Goal: Check status: Check status

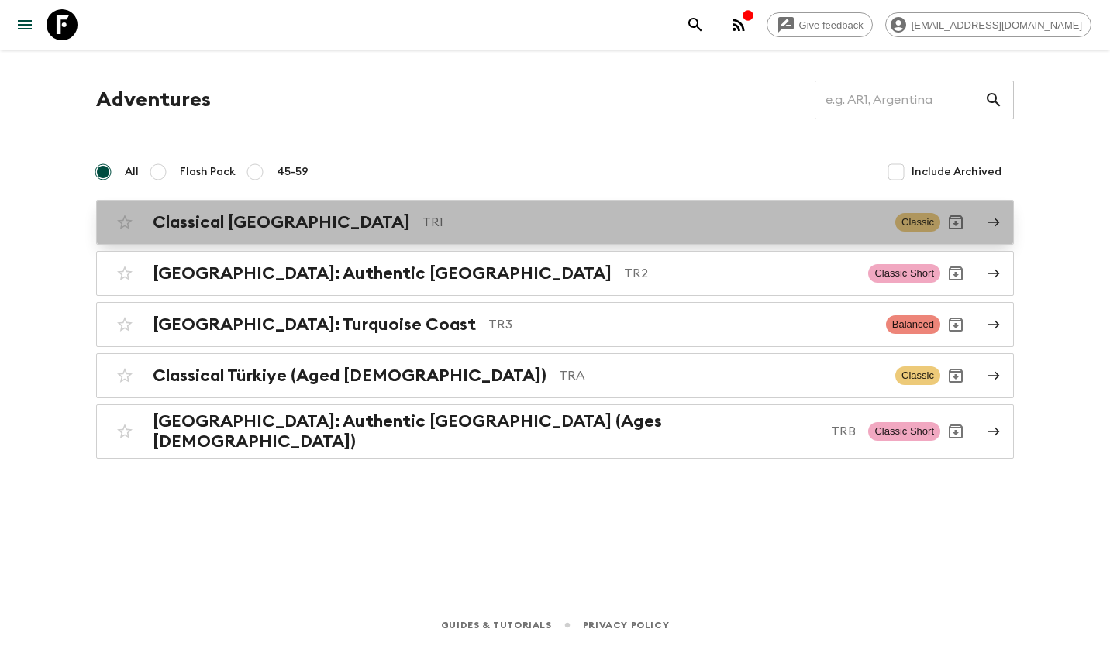
click at [414, 231] on div "Classical Türkiye TR1" at bounding box center [518, 222] width 730 height 20
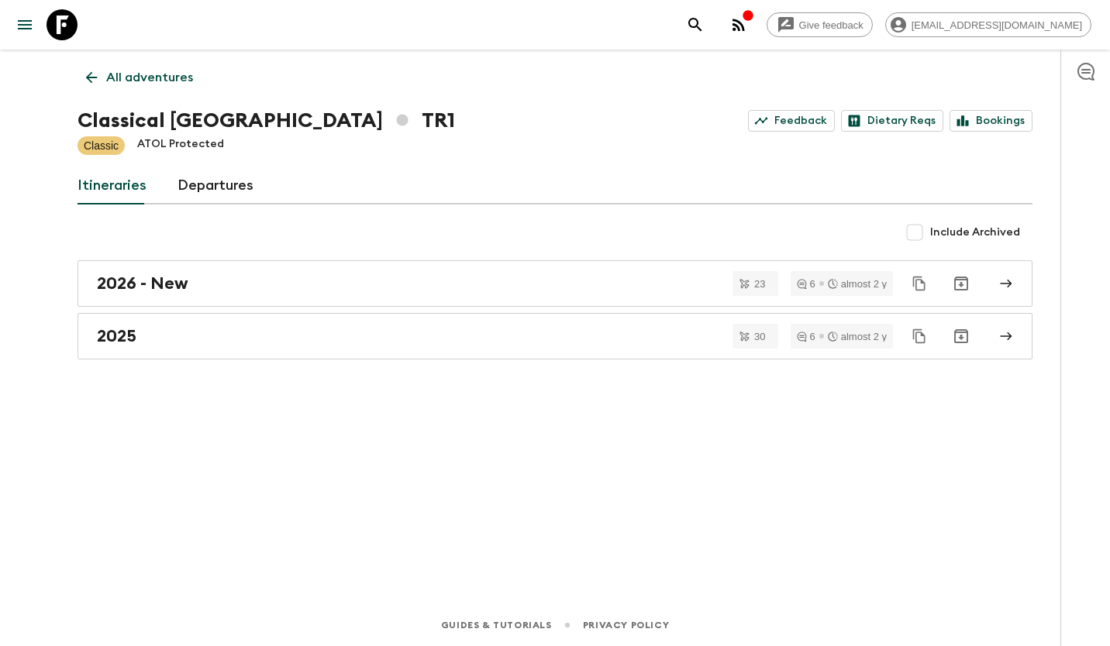
click at [144, 83] on p "All adventures" at bounding box center [149, 77] width 87 height 19
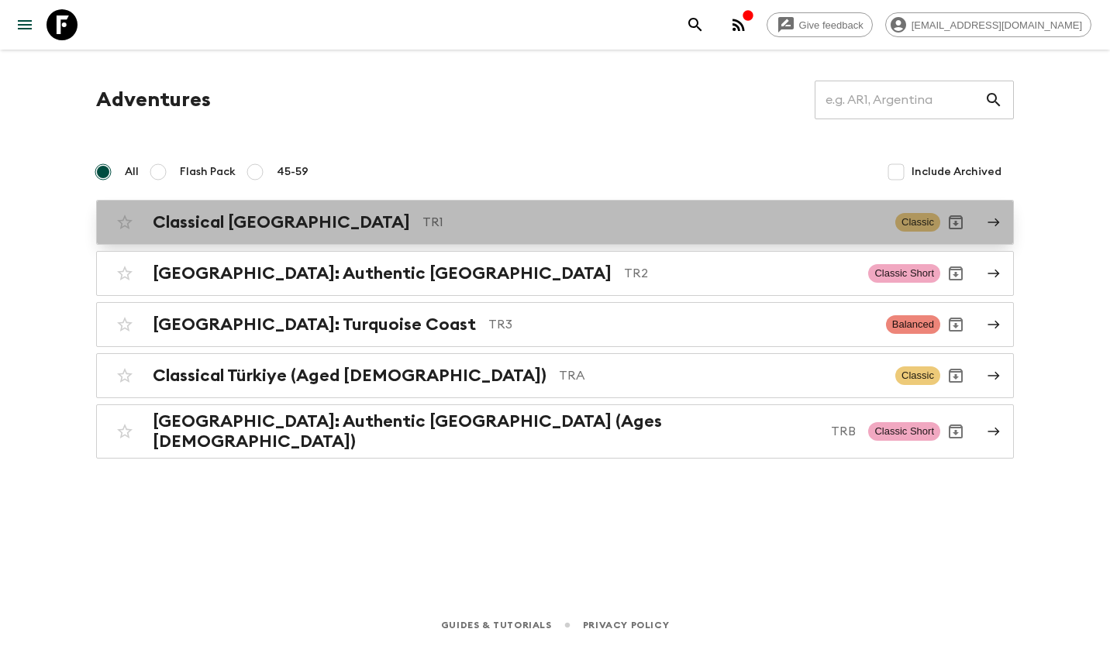
click at [992, 220] on icon at bounding box center [993, 222] width 14 height 14
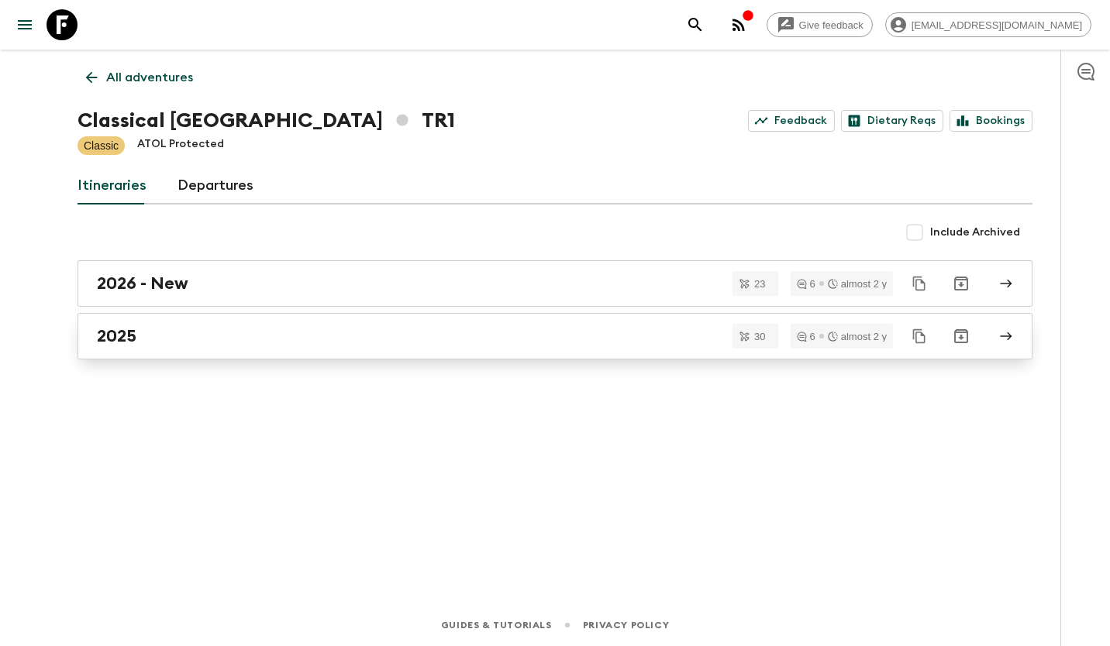
click at [311, 338] on div "2025" at bounding box center [540, 336] width 886 height 20
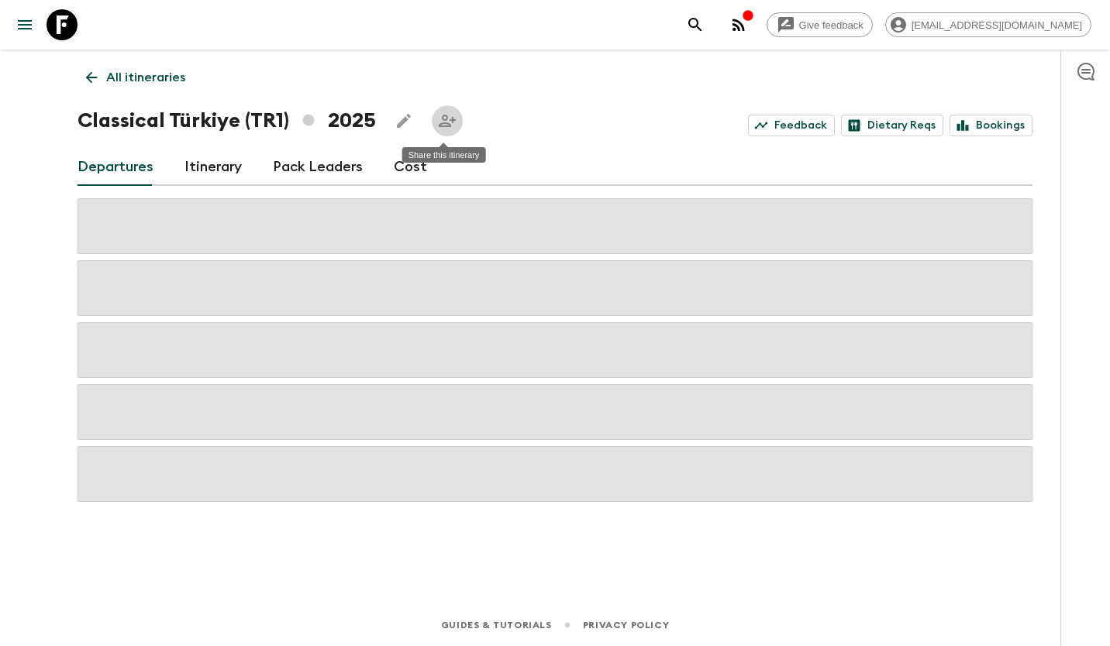
click at [451, 126] on icon "Share this itinerary" at bounding box center [447, 121] width 19 height 19
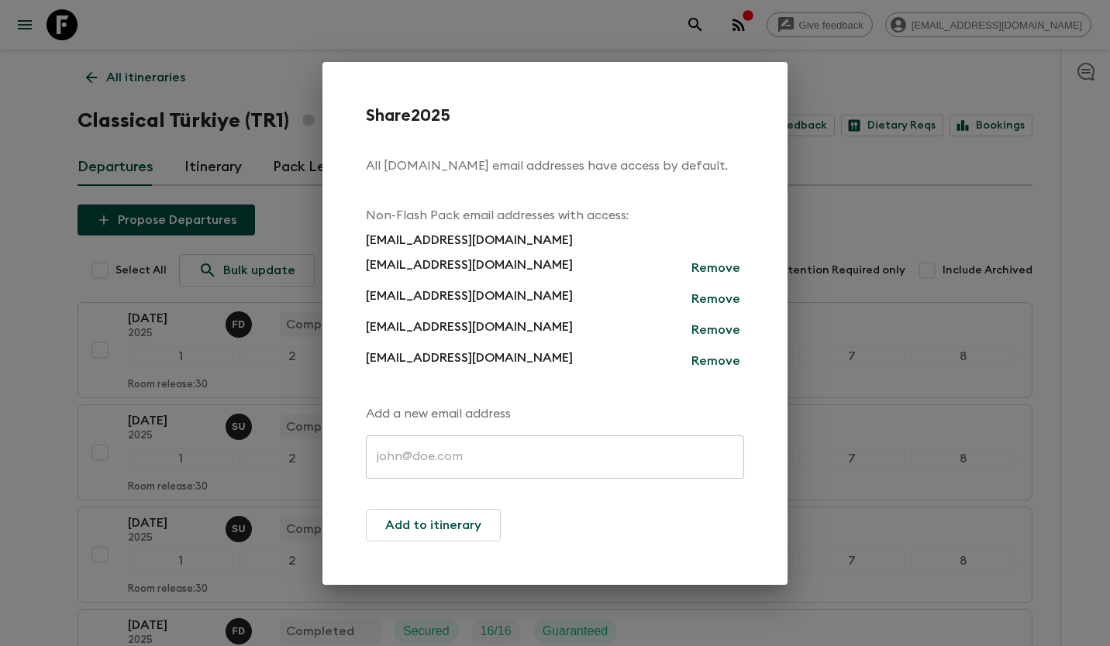
click at [1080, 286] on div "Share 2025 All [DOMAIN_NAME] email addresses have access by default. Non-Flash …" at bounding box center [555, 323] width 1110 height 646
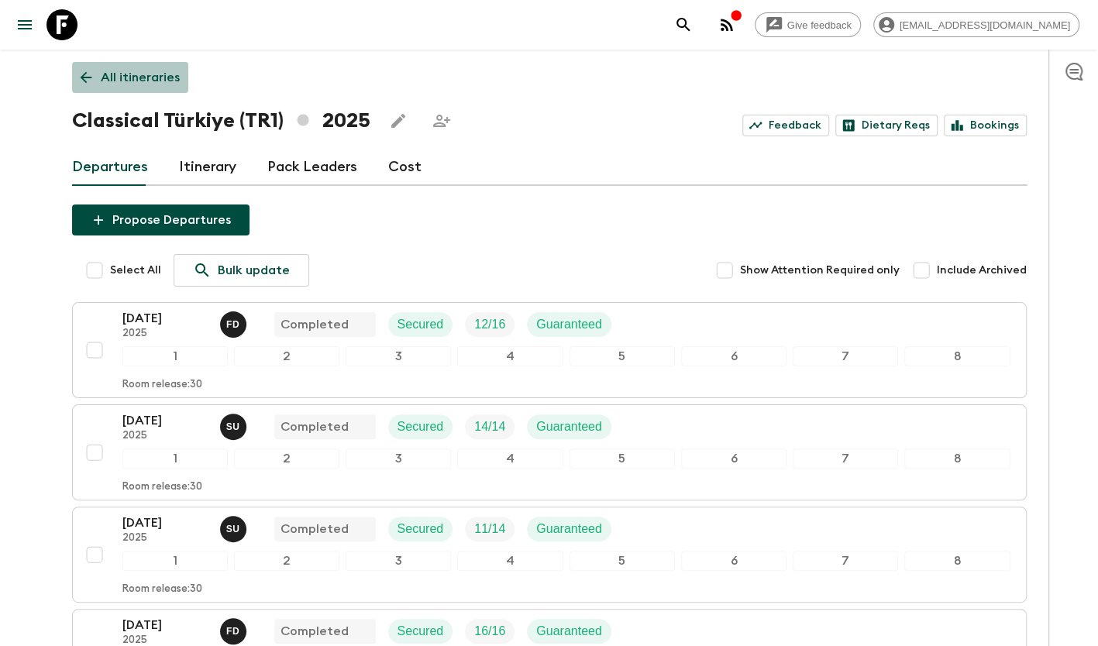
click at [136, 84] on p "All itineraries" at bounding box center [140, 77] width 79 height 19
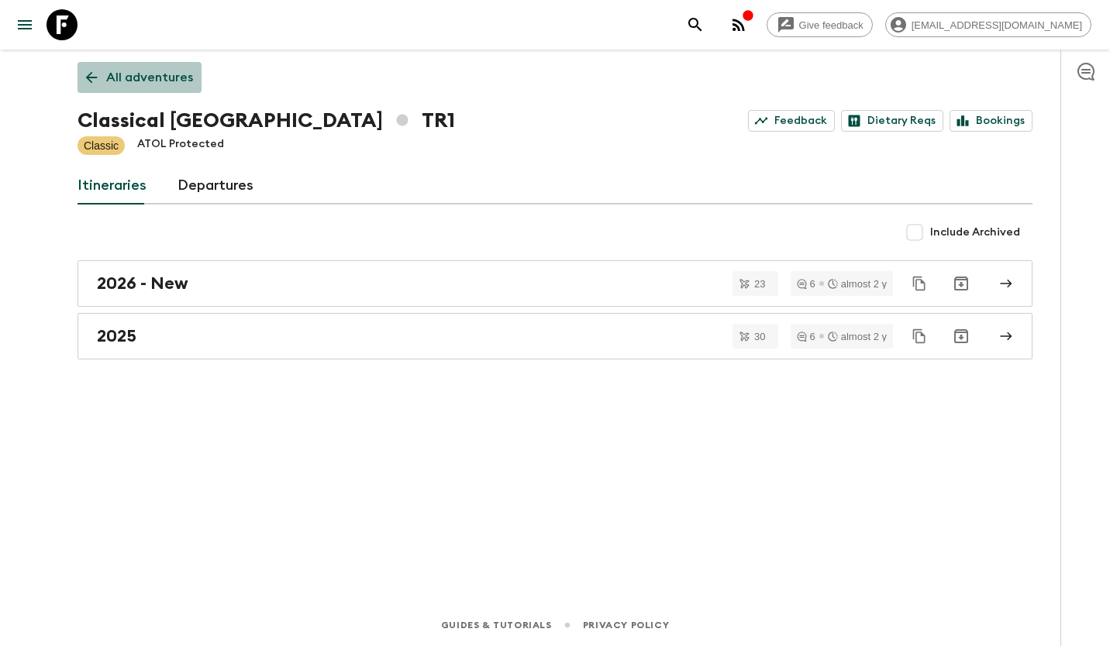
click at [166, 77] on p "All adventures" at bounding box center [149, 77] width 87 height 19
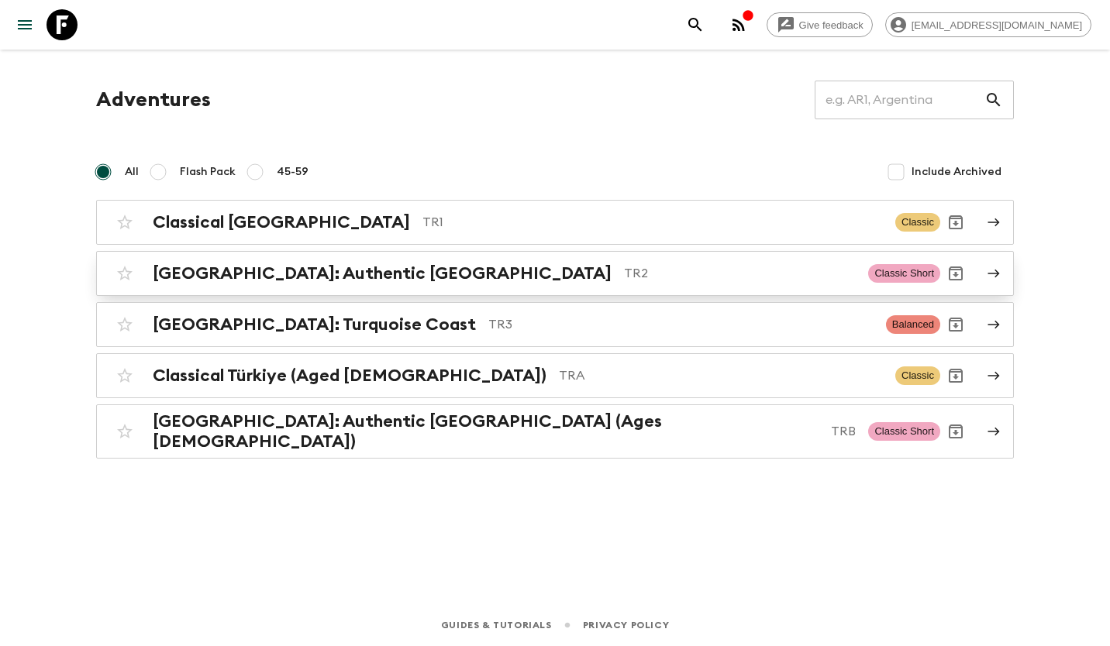
click at [624, 273] on p "TR2" at bounding box center [740, 273] width 232 height 19
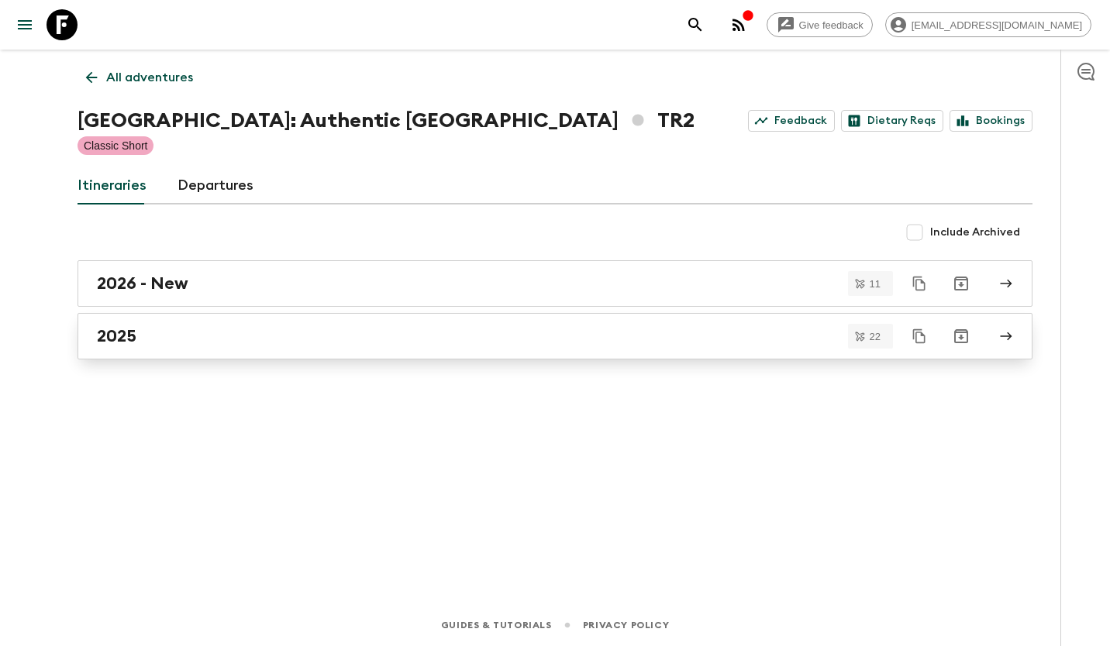
click at [160, 347] on link "2025" at bounding box center [554, 336] width 955 height 46
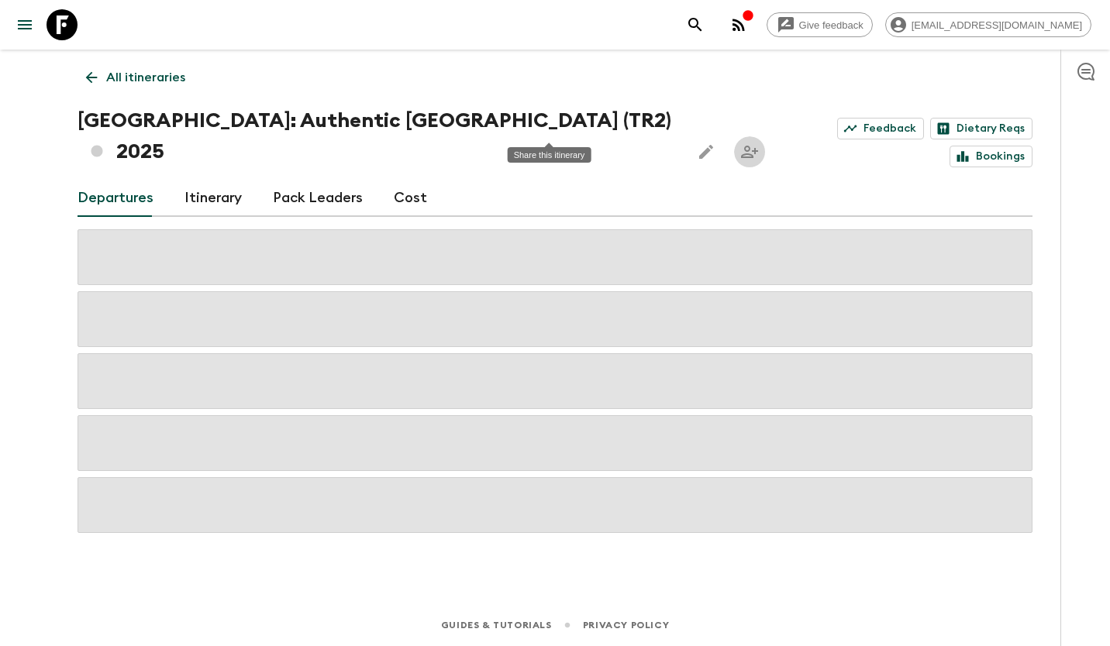
click at [741, 146] on icon "Share this itinerary" at bounding box center [749, 152] width 17 height 12
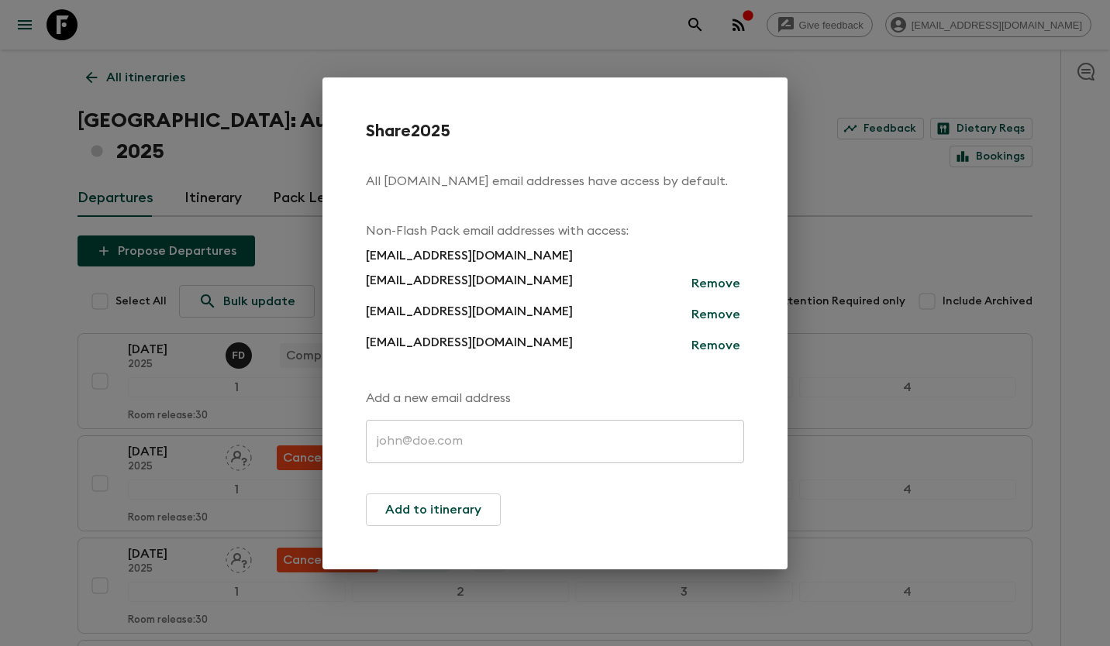
click at [983, 391] on div "Share 2025 All [DOMAIN_NAME] email addresses have access by default. Non-Flash …" at bounding box center [555, 323] width 1110 height 646
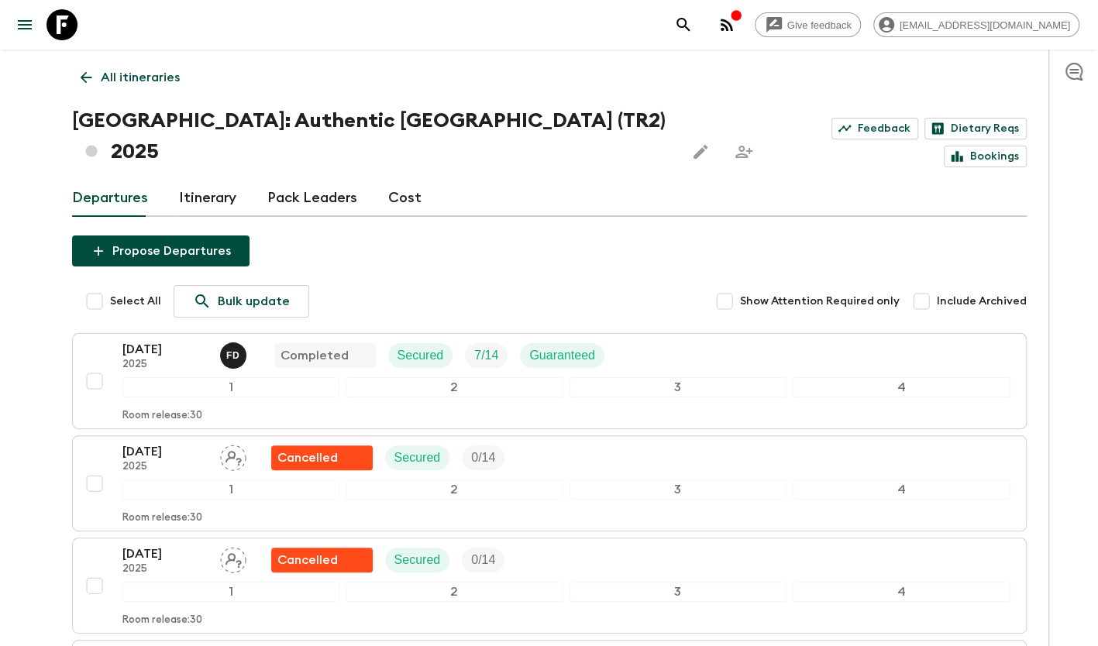
click at [102, 88] on link "All itineraries" at bounding box center [130, 77] width 116 height 31
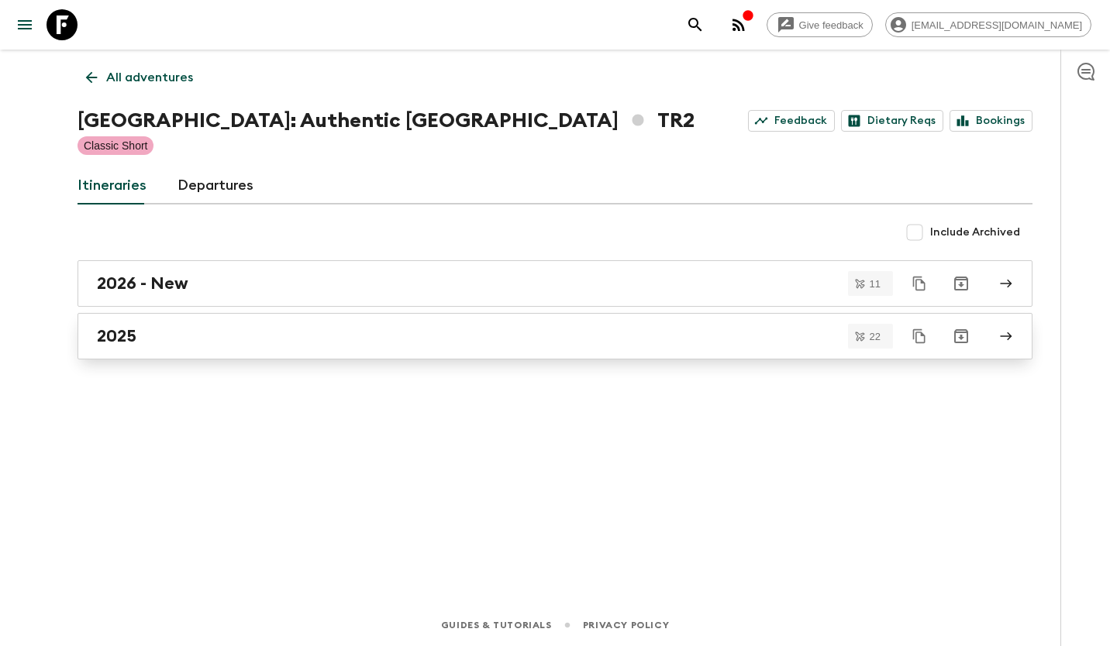
click at [284, 330] on div "2025" at bounding box center [540, 336] width 886 height 20
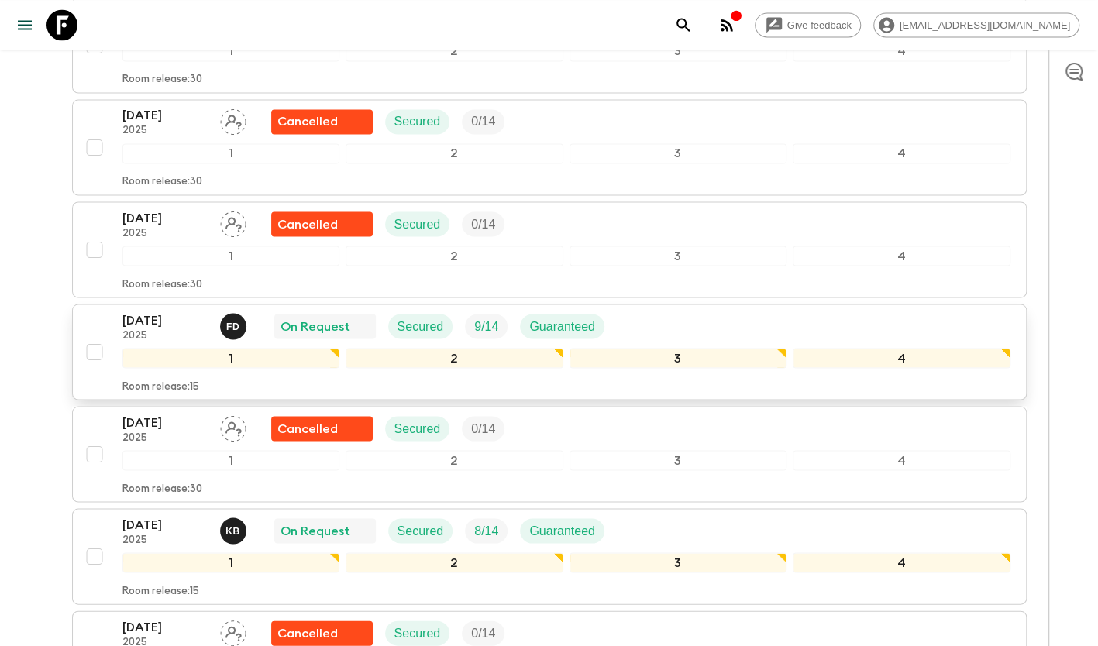
scroll to position [1472, 0]
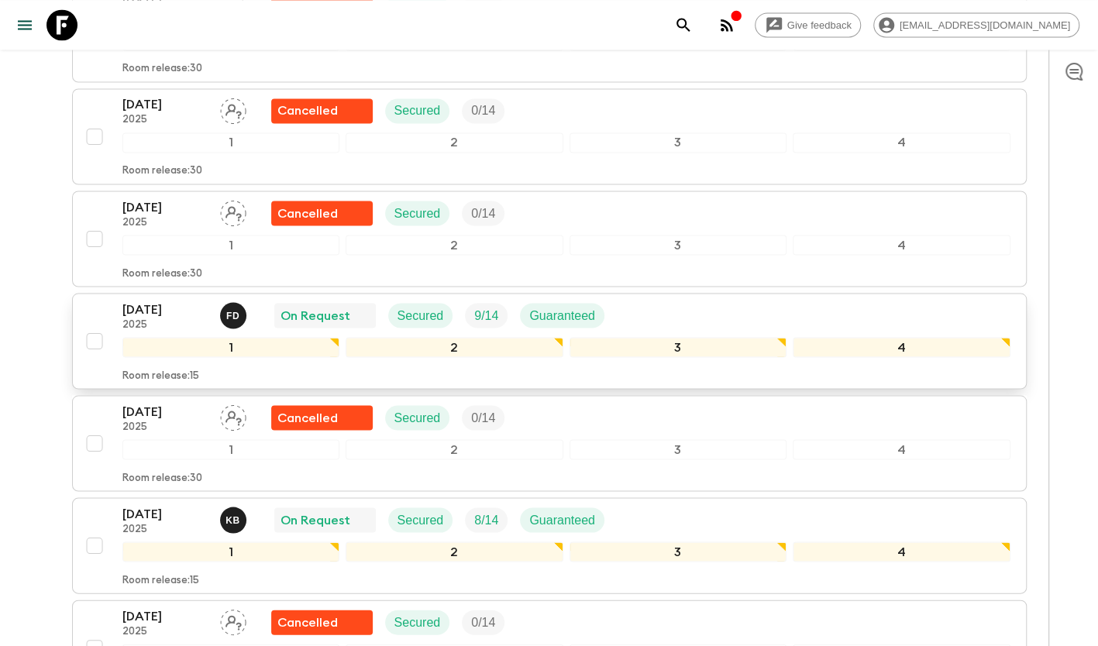
click at [655, 300] on div "[DATE] 2025 F D On Request Secured 9 / 14 Guaranteed" at bounding box center [566, 315] width 888 height 31
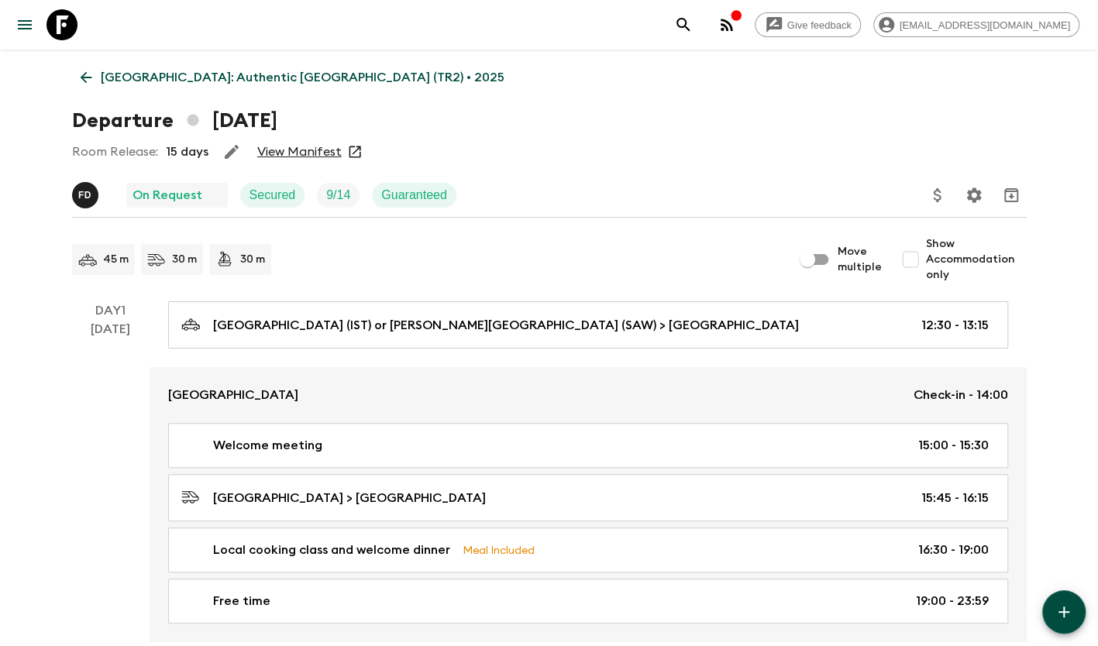
click at [317, 152] on link "View Manifest" at bounding box center [299, 151] width 84 height 15
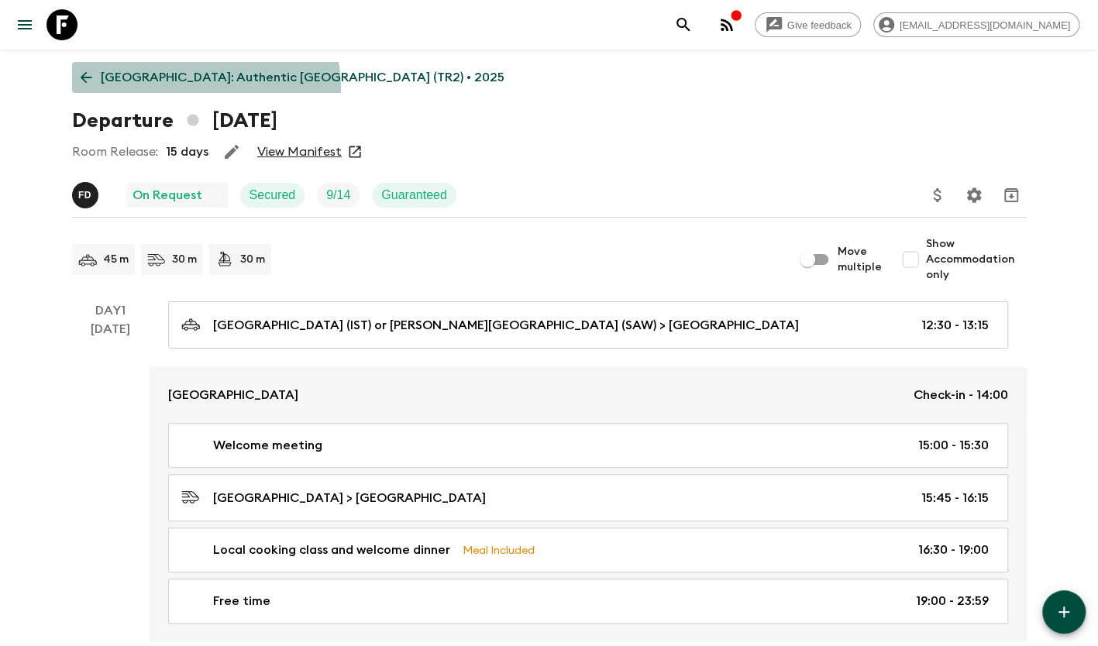
click at [192, 88] on link "[GEOGRAPHIC_DATA]: Authentic [GEOGRAPHIC_DATA] (TR2) • 2025" at bounding box center [292, 77] width 441 height 31
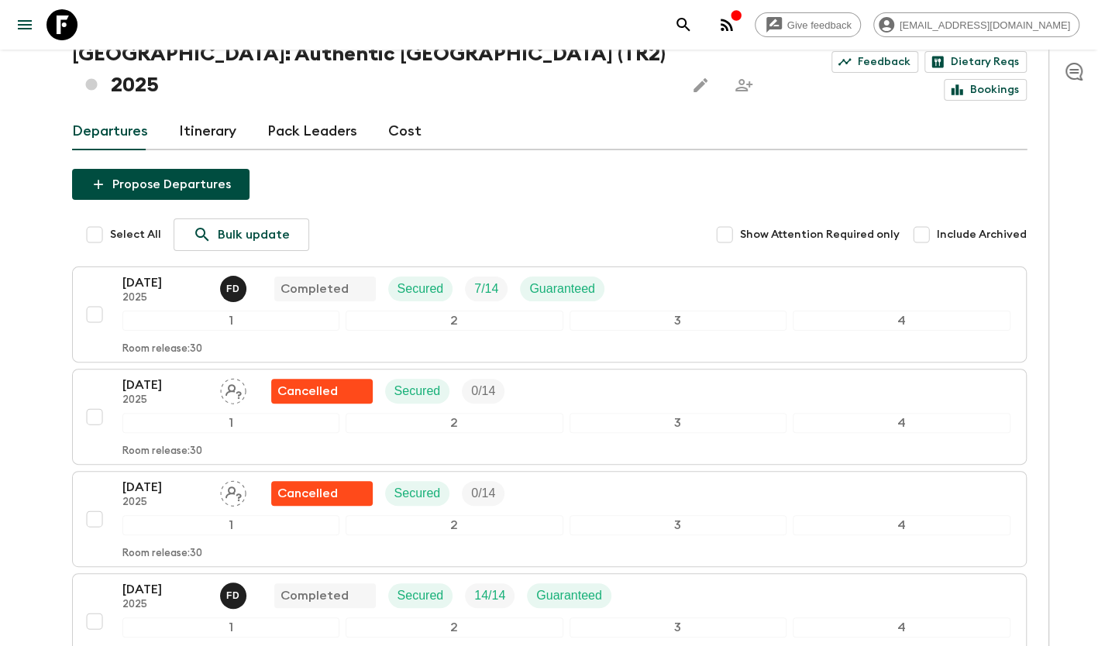
scroll to position [542, 0]
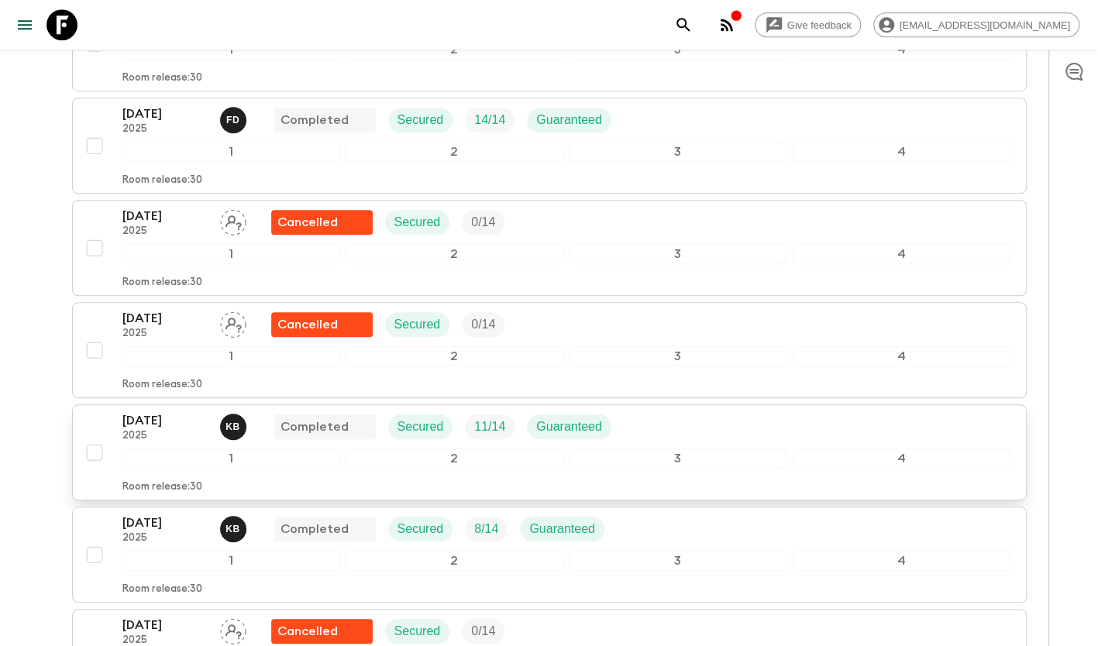
click at [680, 411] on div "[DATE] 2025 K B Completed Secured 11 / 14 Guaranteed" at bounding box center [566, 426] width 888 height 31
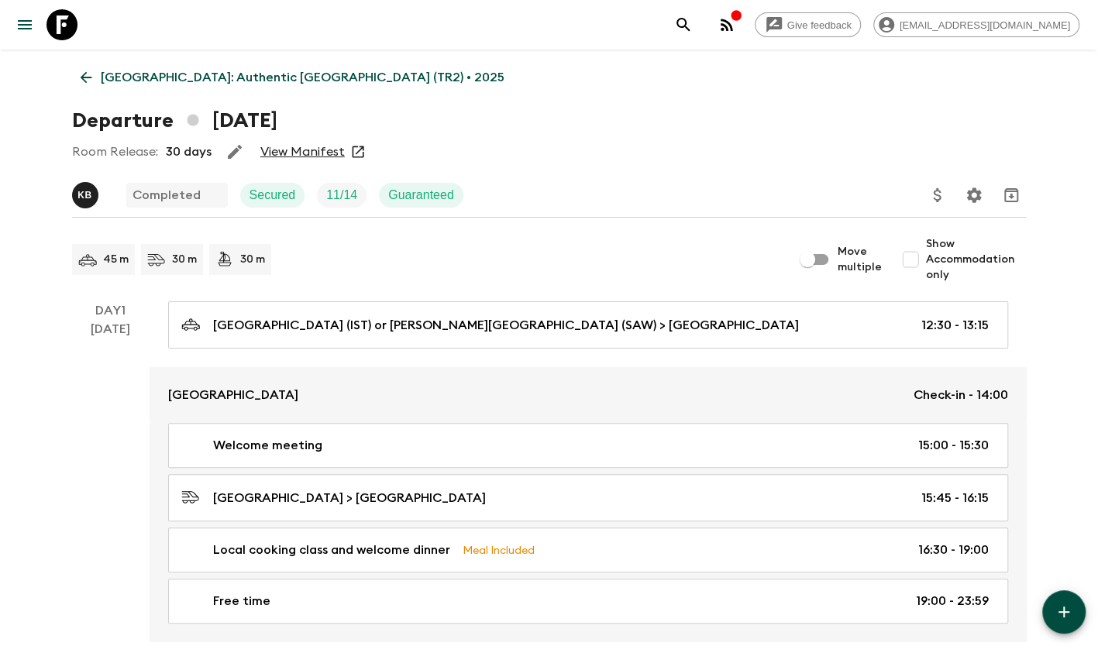
click at [335, 154] on link "View Manifest" at bounding box center [302, 151] width 84 height 15
